Goal: Information Seeking & Learning: Stay updated

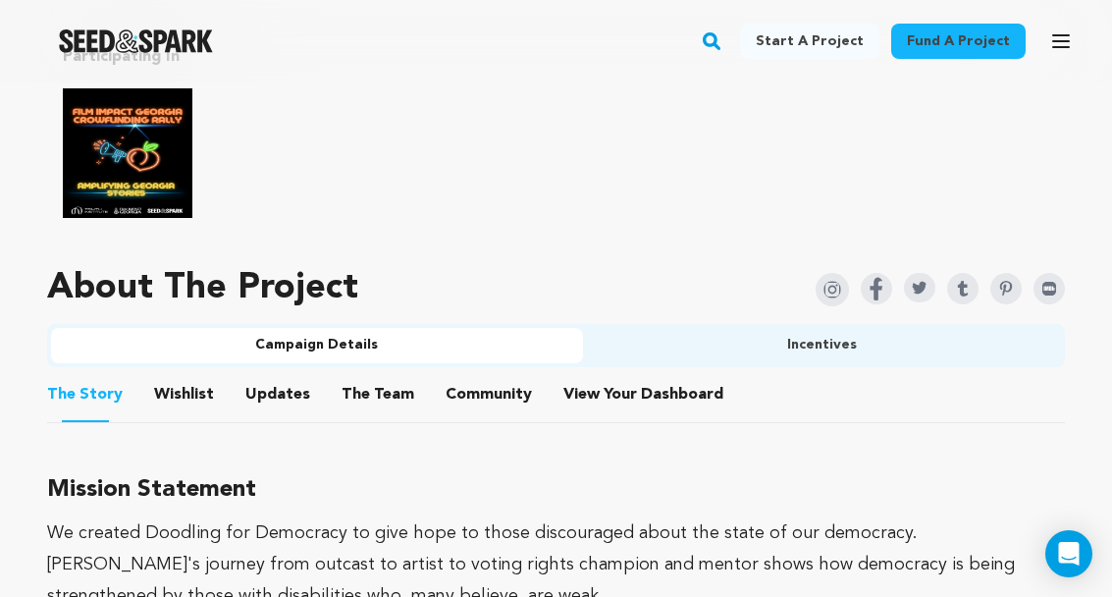
scroll to position [1315, 0]
click at [498, 390] on button "Community" at bounding box center [488, 399] width 47 height 47
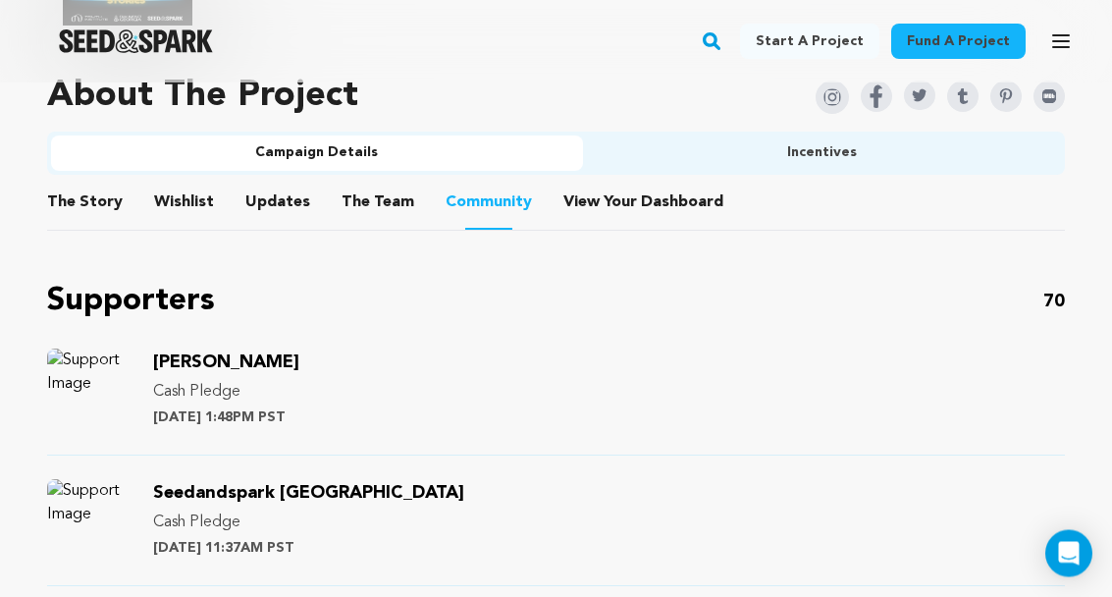
scroll to position [1511, 0]
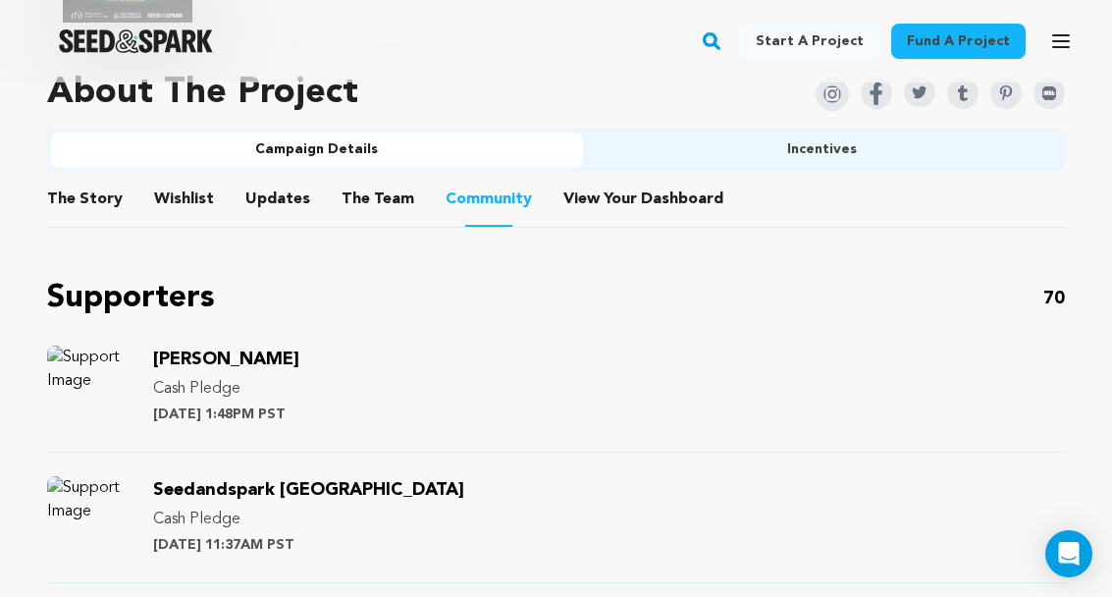
click at [289, 397] on p "Cash Pledge" at bounding box center [226, 389] width 146 height 24
click at [269, 358] on span "Mercer Nancy" at bounding box center [226, 359] width 146 height 18
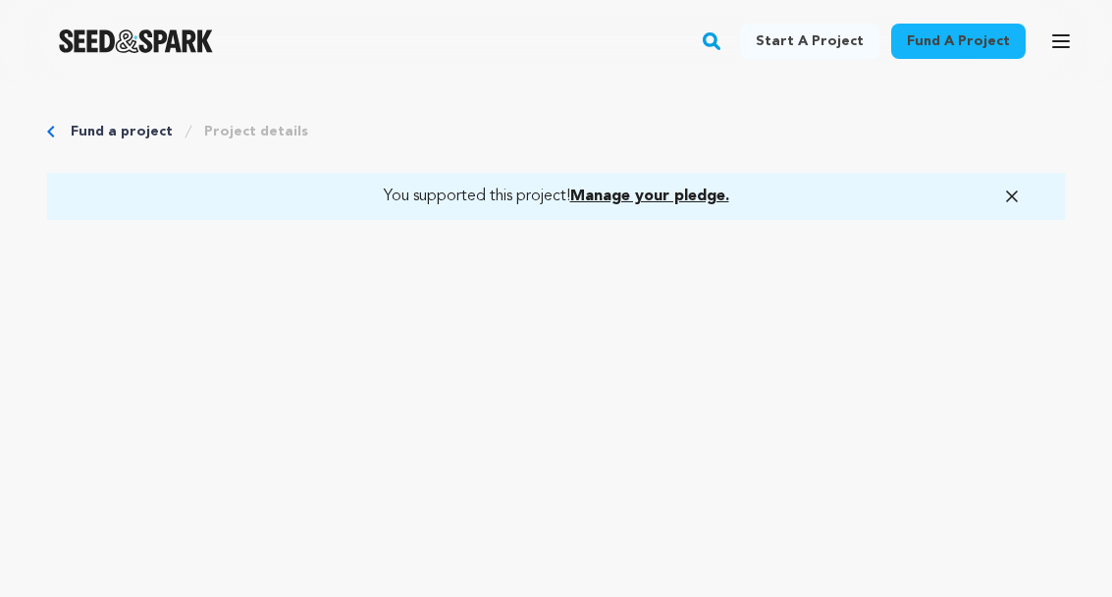
scroll to position [1597, 0]
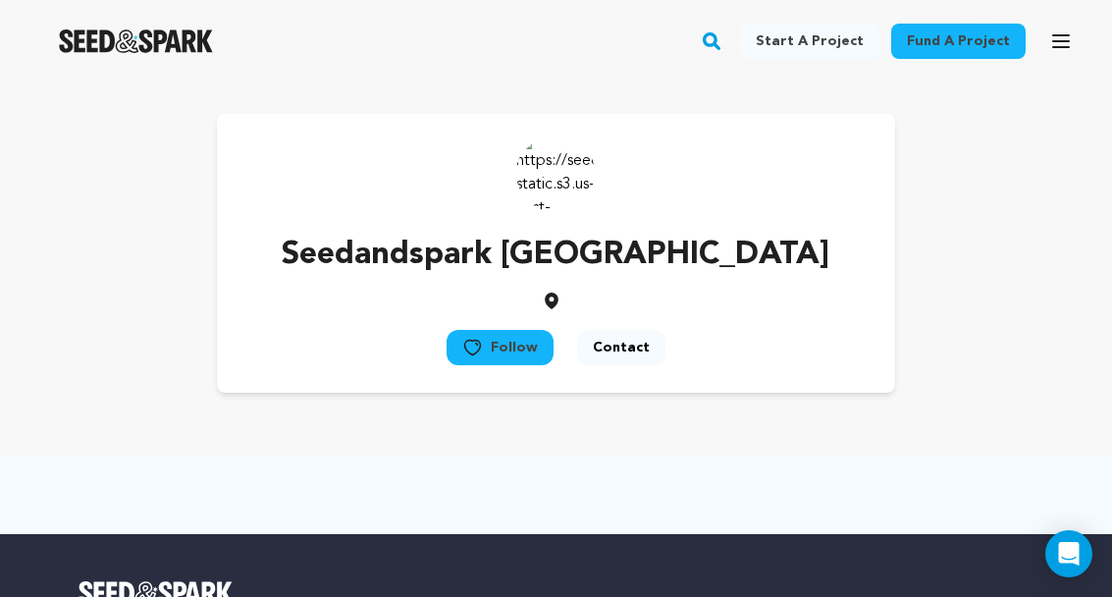
click at [526, 349] on button "Follow" at bounding box center [499, 347] width 107 height 35
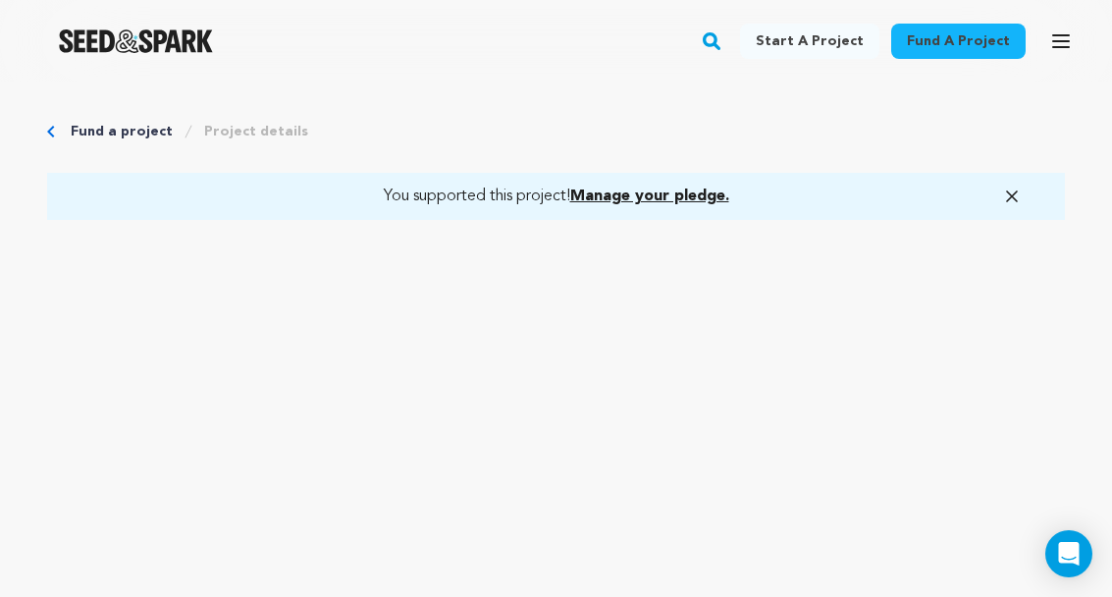
click at [1021, 199] on link "You supported this project! Manage your pledge." at bounding box center [556, 196] width 970 height 24
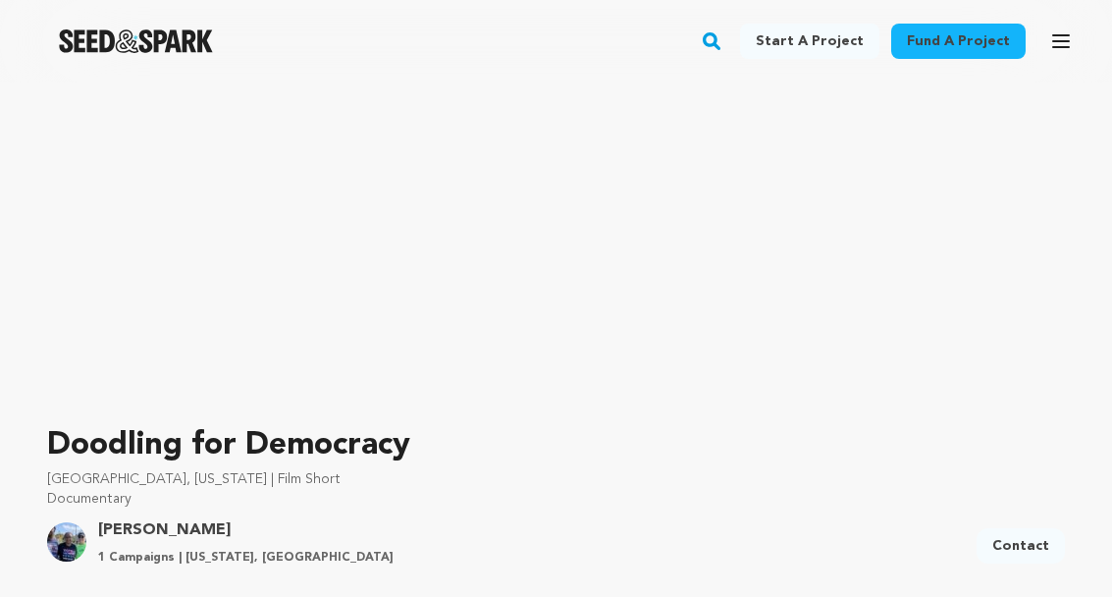
scroll to position [336, 0]
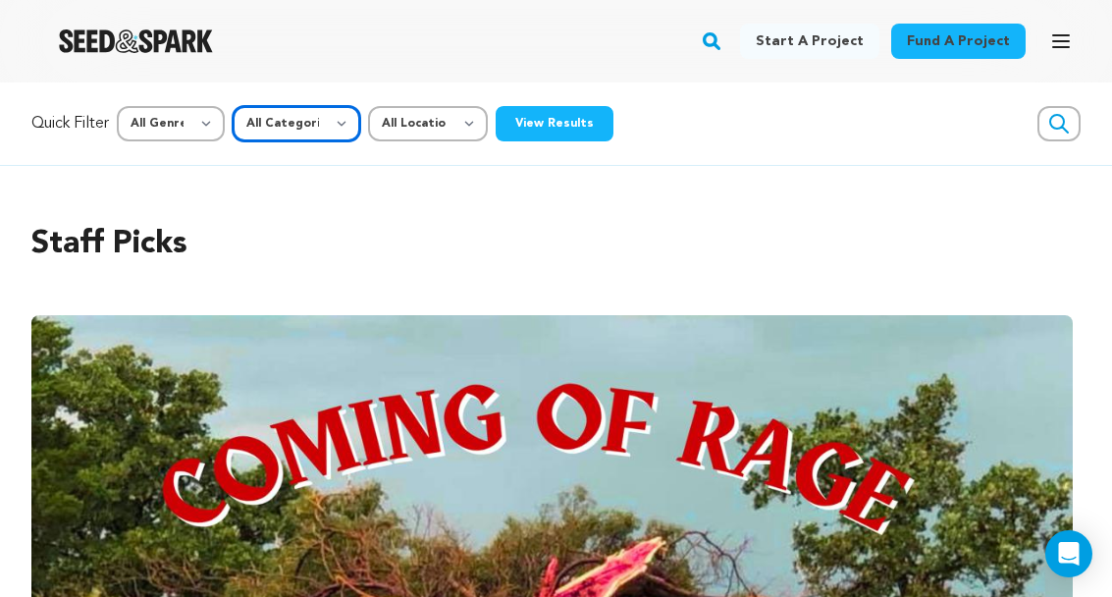
click at [349, 129] on select "All Categories Film Feature Film Short Series Music Video Comics Artist Residen…" at bounding box center [297, 123] width 128 height 35
click at [481, 123] on select "All Location Everywhere [GEOGRAPHIC_DATA] [GEOGRAPHIC_DATA]" at bounding box center [428, 123] width 120 height 35
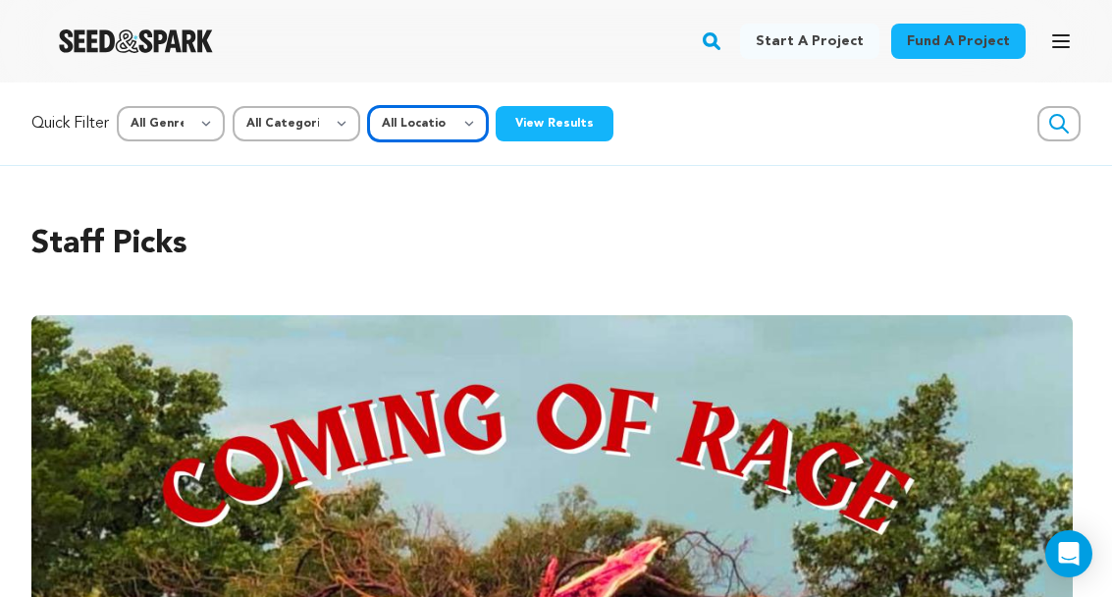
select select "1671"
click at [222, 128] on select "All Genre Action Adventure Afrobeat Alternative Ambient Animation Bebop Big Ban…" at bounding box center [171, 123] width 108 height 35
click at [1058, 125] on icon "button" at bounding box center [1059, 124] width 24 height 24
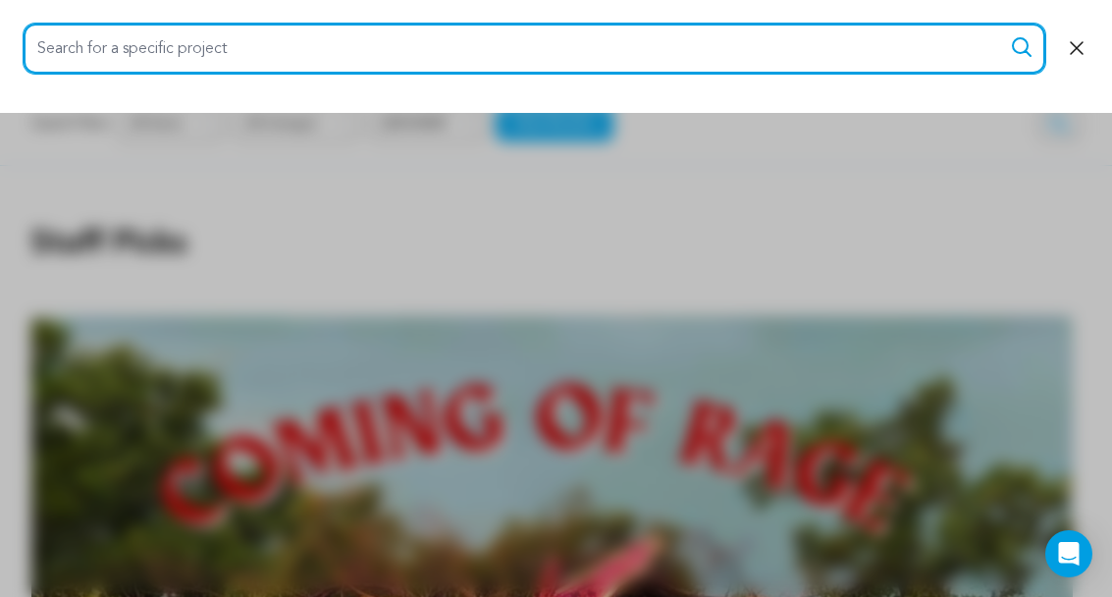
click at [214, 46] on input "Search for a specific project" at bounding box center [534, 49] width 1021 height 50
type input "Fishy"
click at [1021, 47] on button "Search" at bounding box center [1022, 47] width 24 height 24
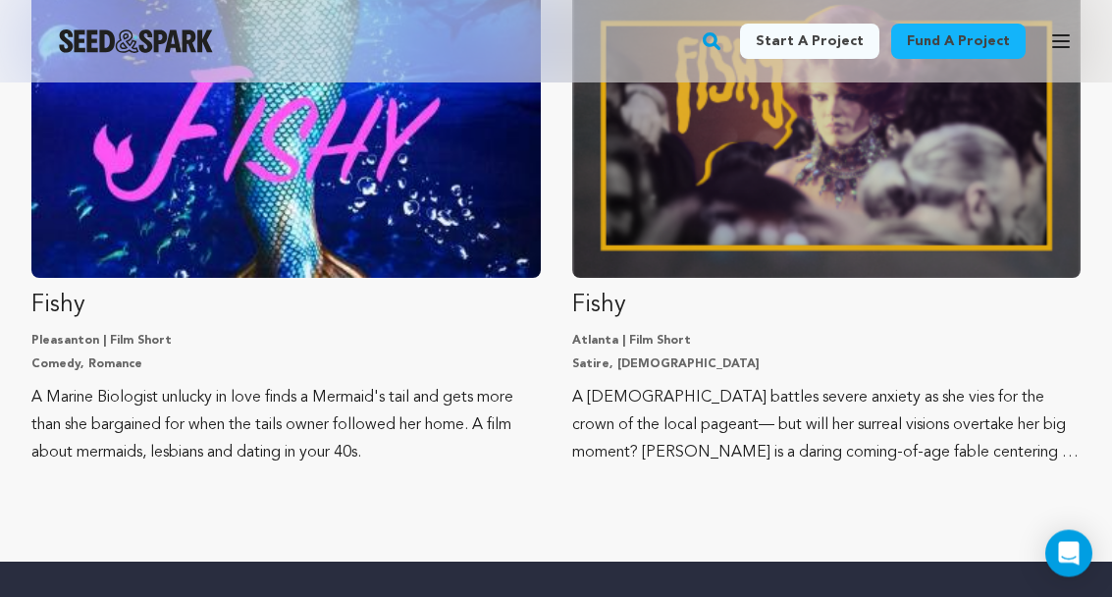
scroll to position [323, 0]
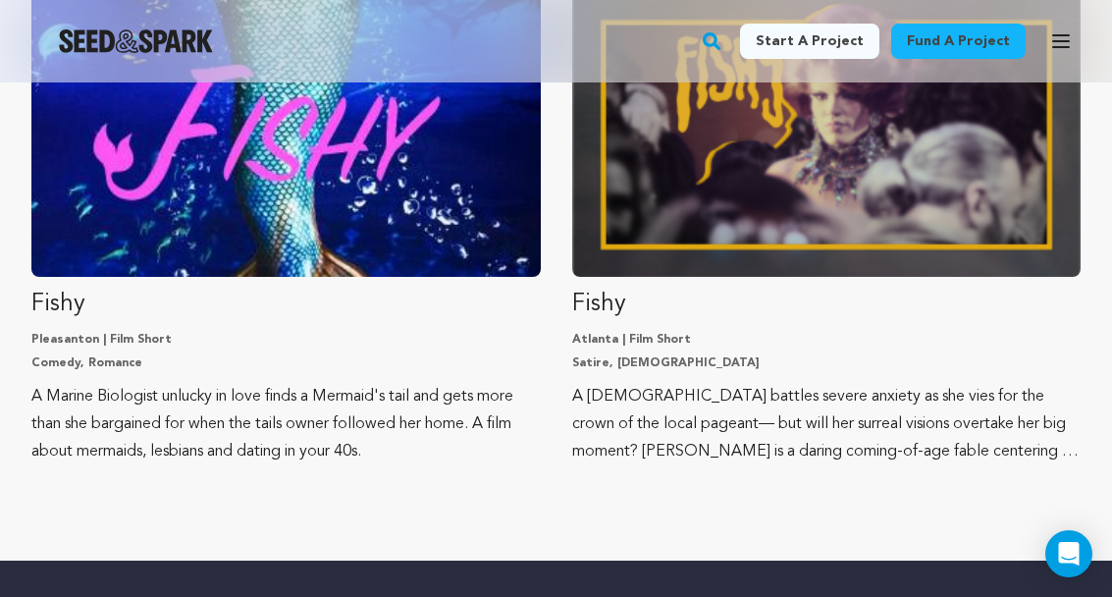
click at [857, 189] on img "Fund Fishy" at bounding box center [826, 134] width 509 height 286
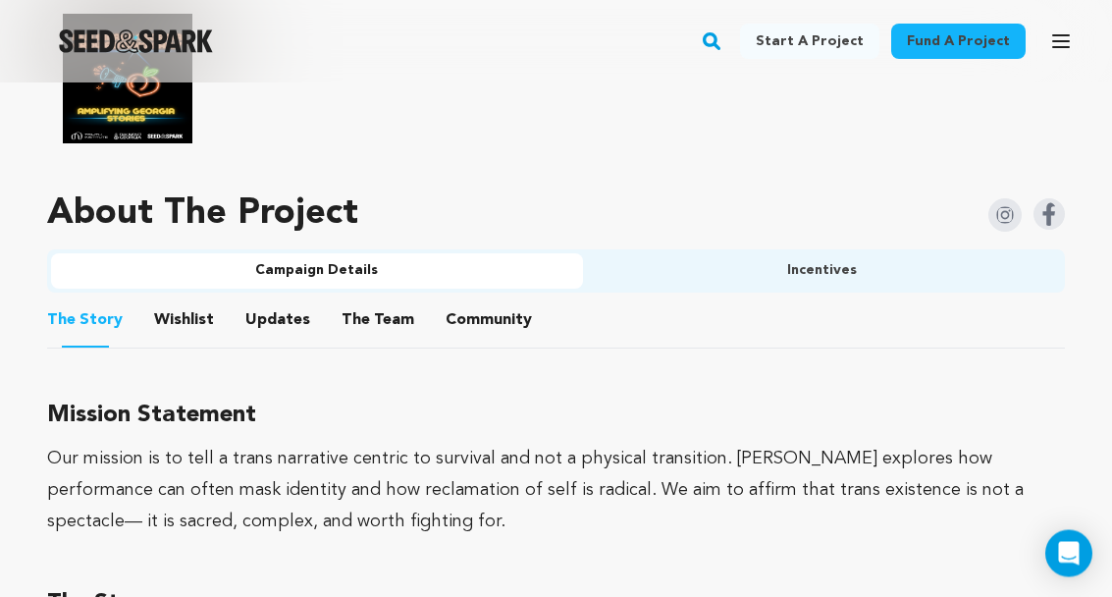
scroll to position [1343, 0]
click at [274, 300] on button "Updates" at bounding box center [277, 323] width 47 height 47
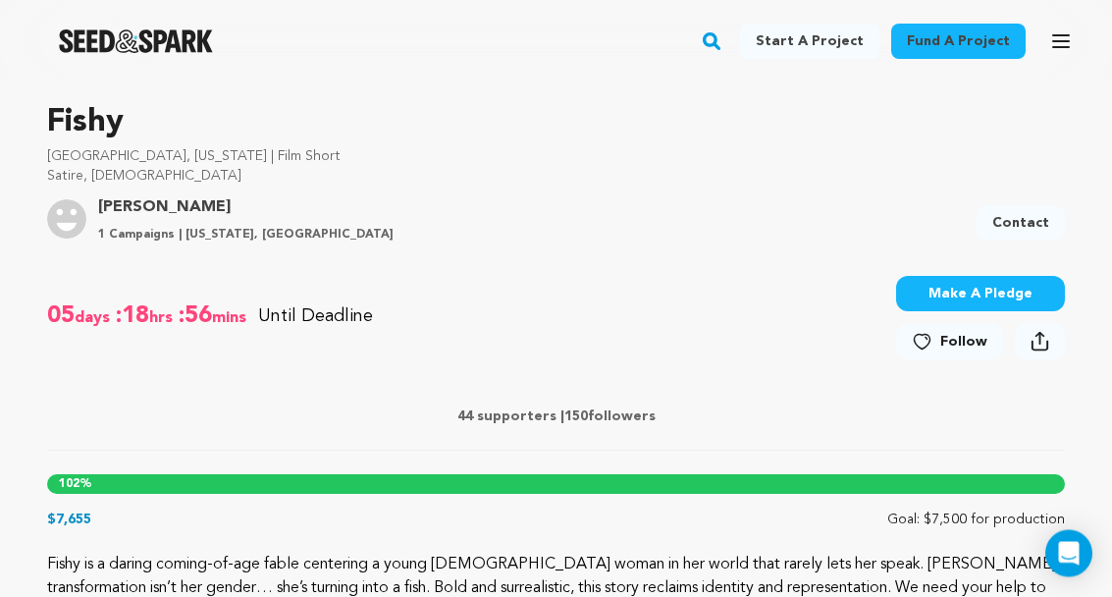
scroll to position [564, 0]
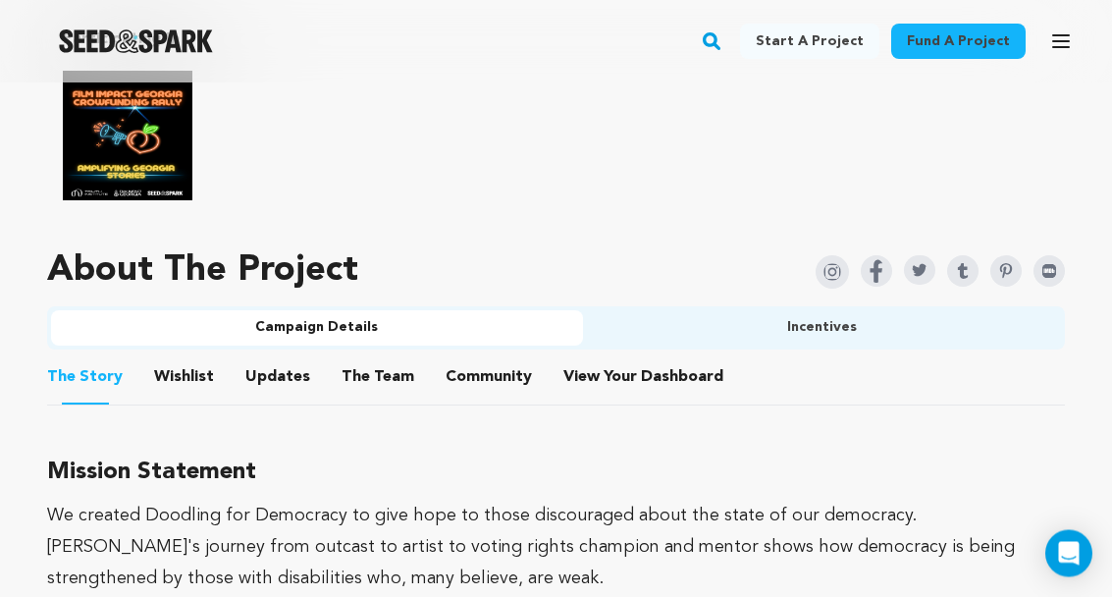
click at [278, 367] on button "Updates" at bounding box center [277, 381] width 47 height 47
